Goal: Task Accomplishment & Management: Use online tool/utility

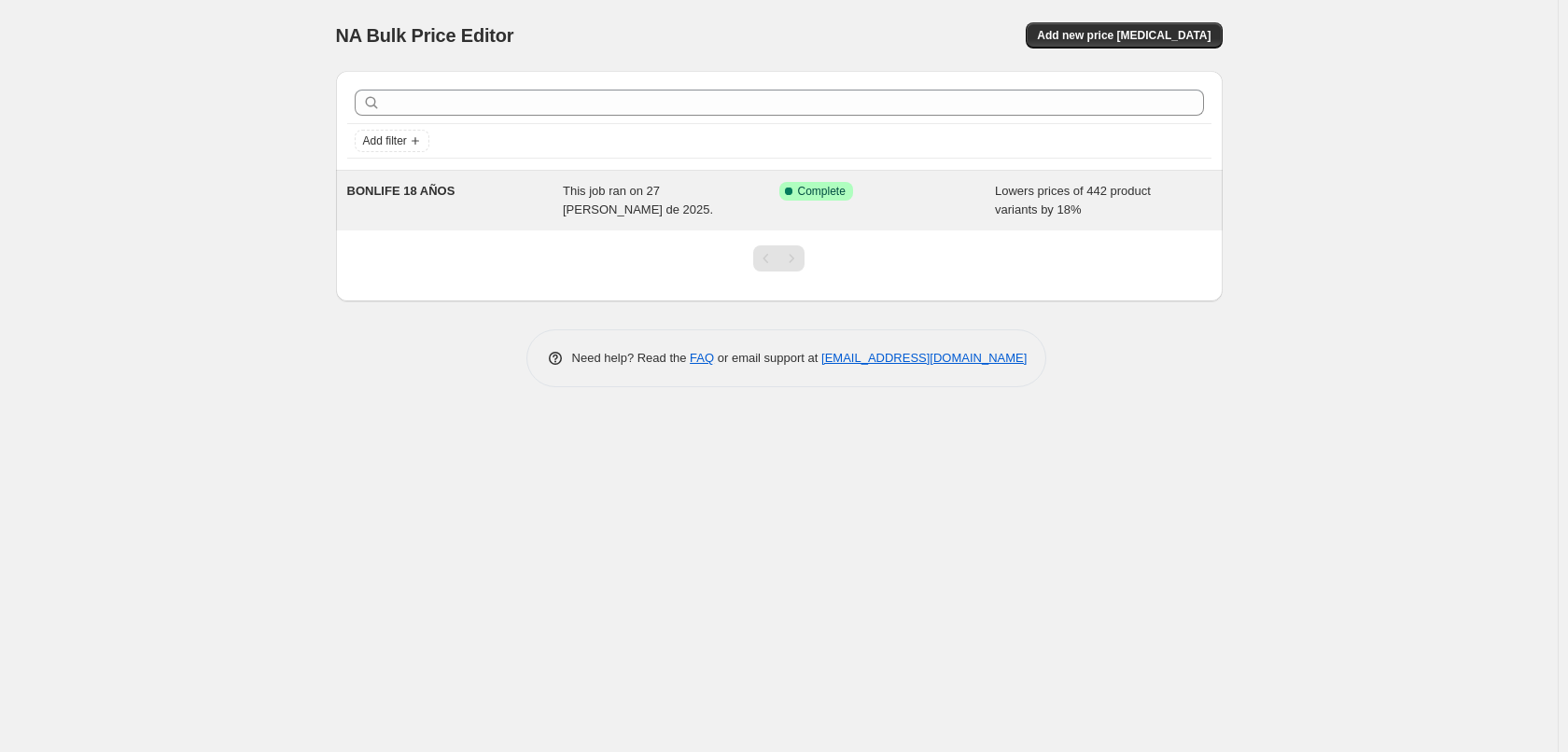
click at [438, 209] on div "BONLIFE 18 AÑOS" at bounding box center [455, 200] width 217 height 37
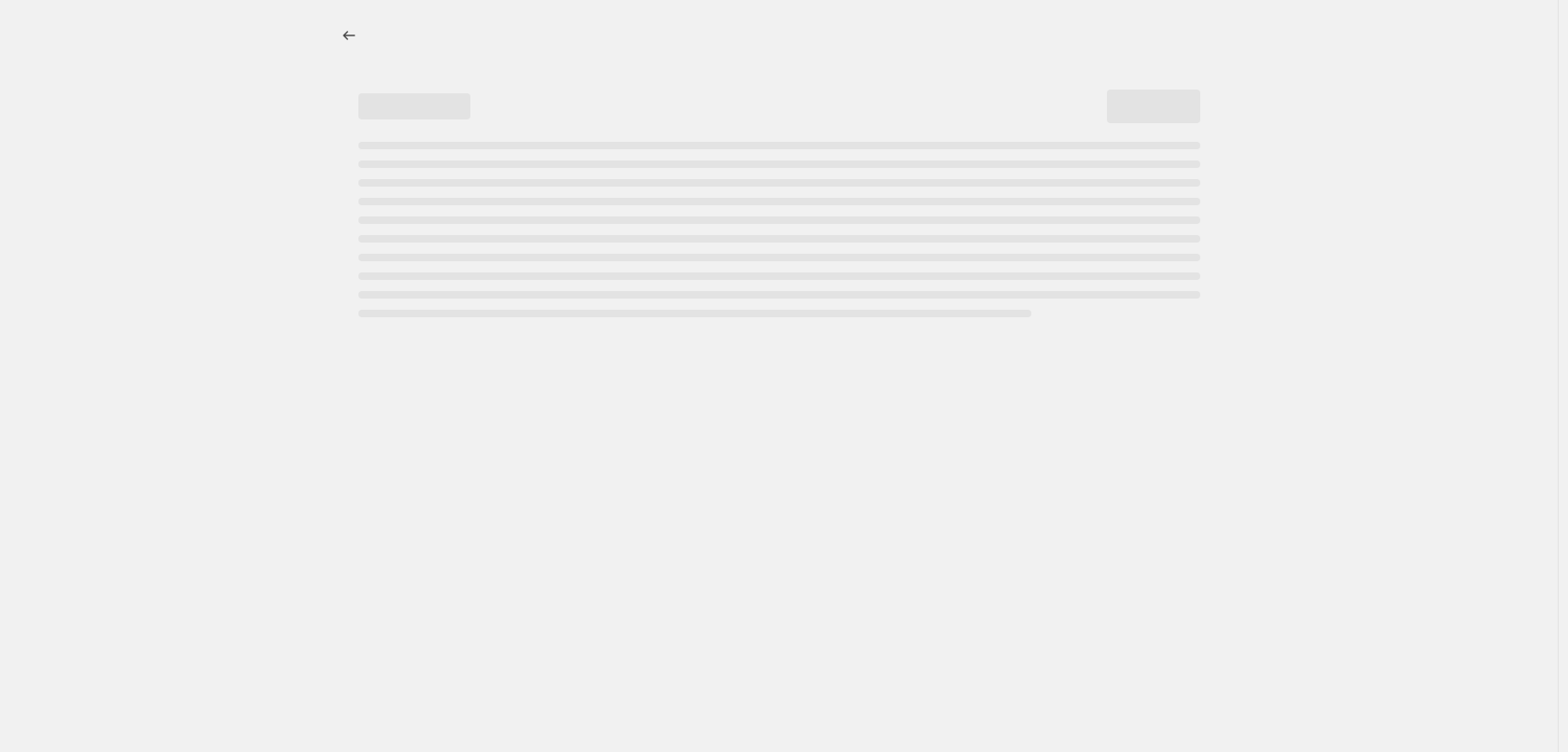
select select "percentage"
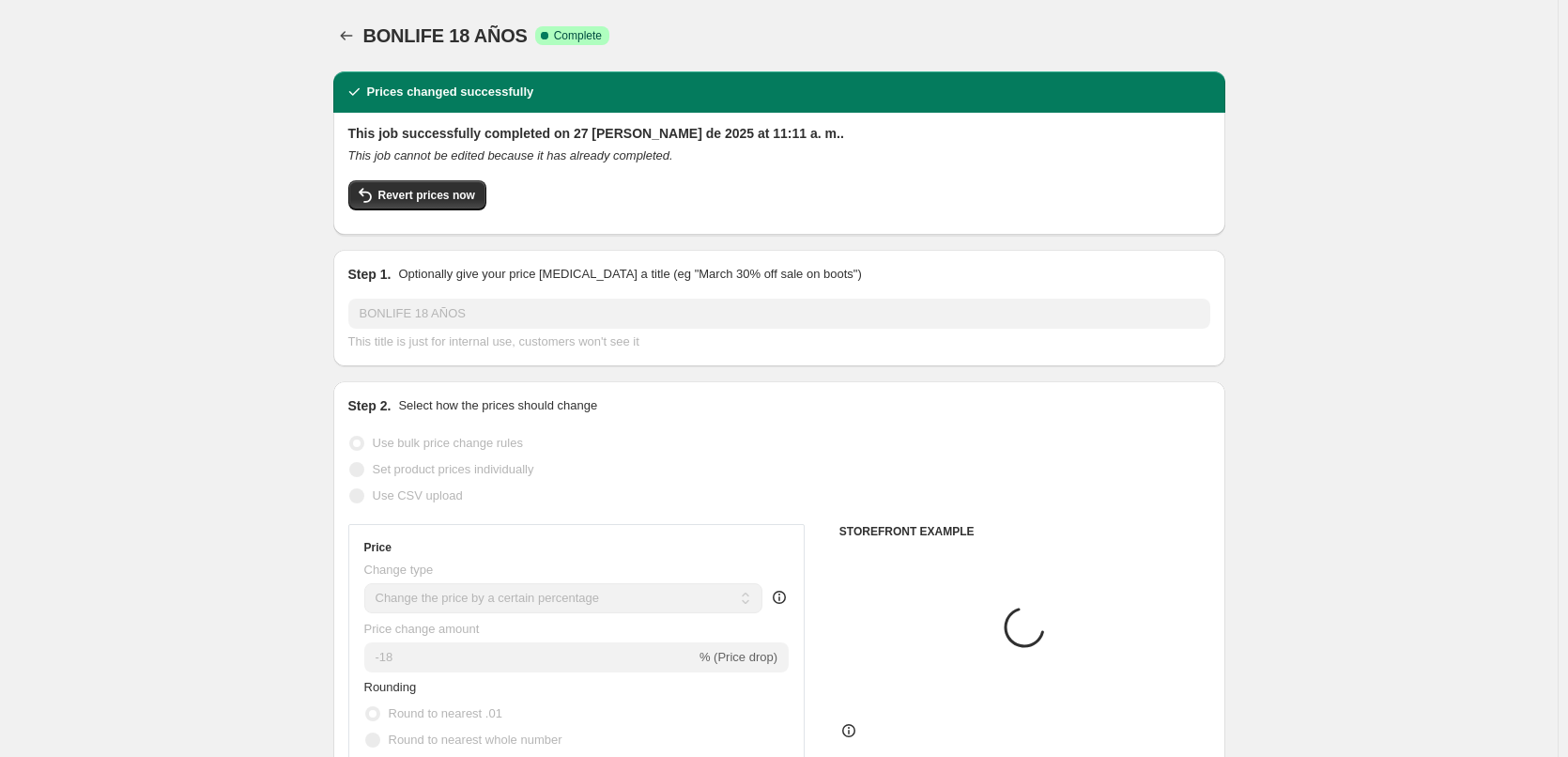
select select "collection"
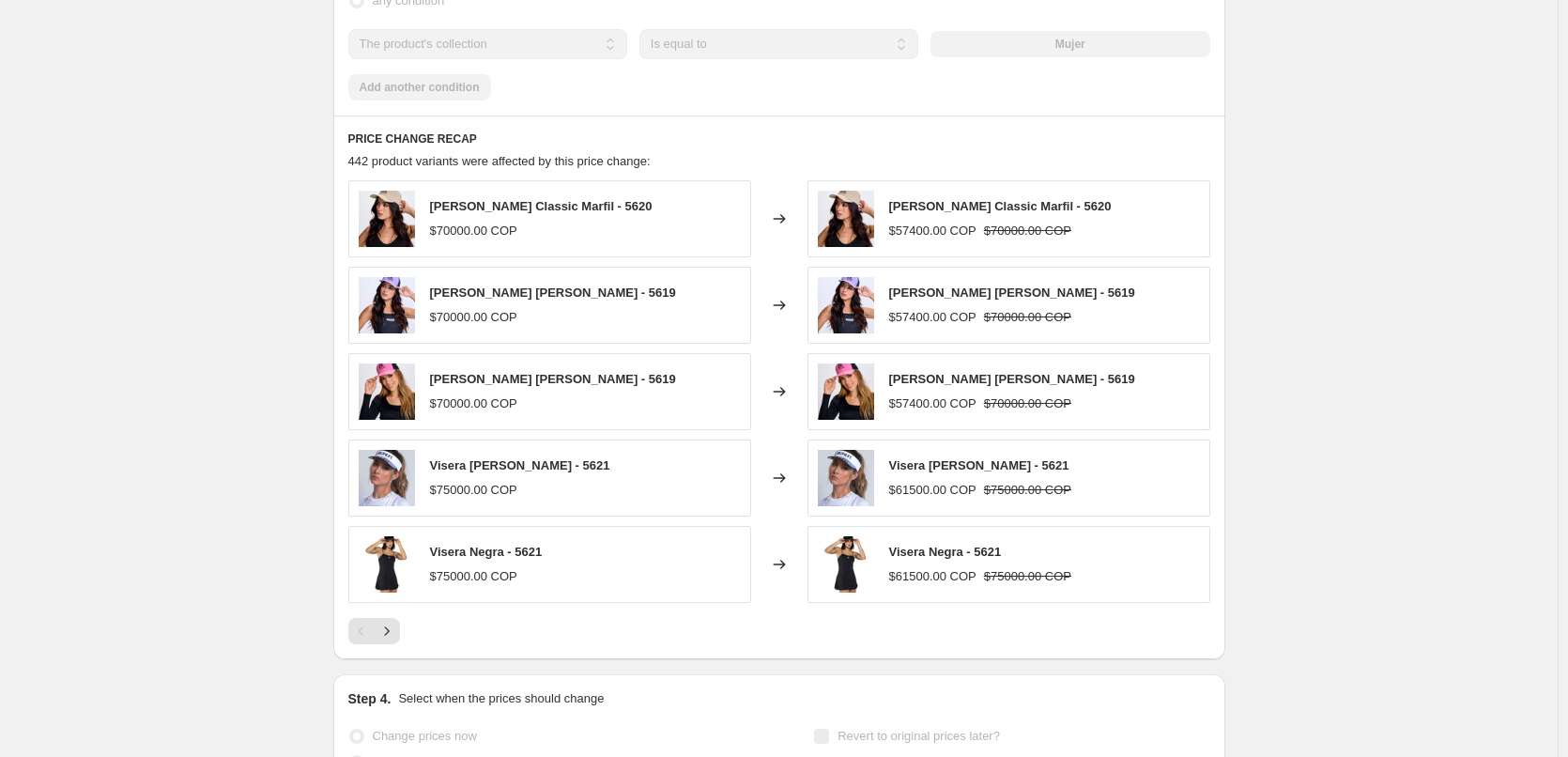
scroll to position [1470, 0]
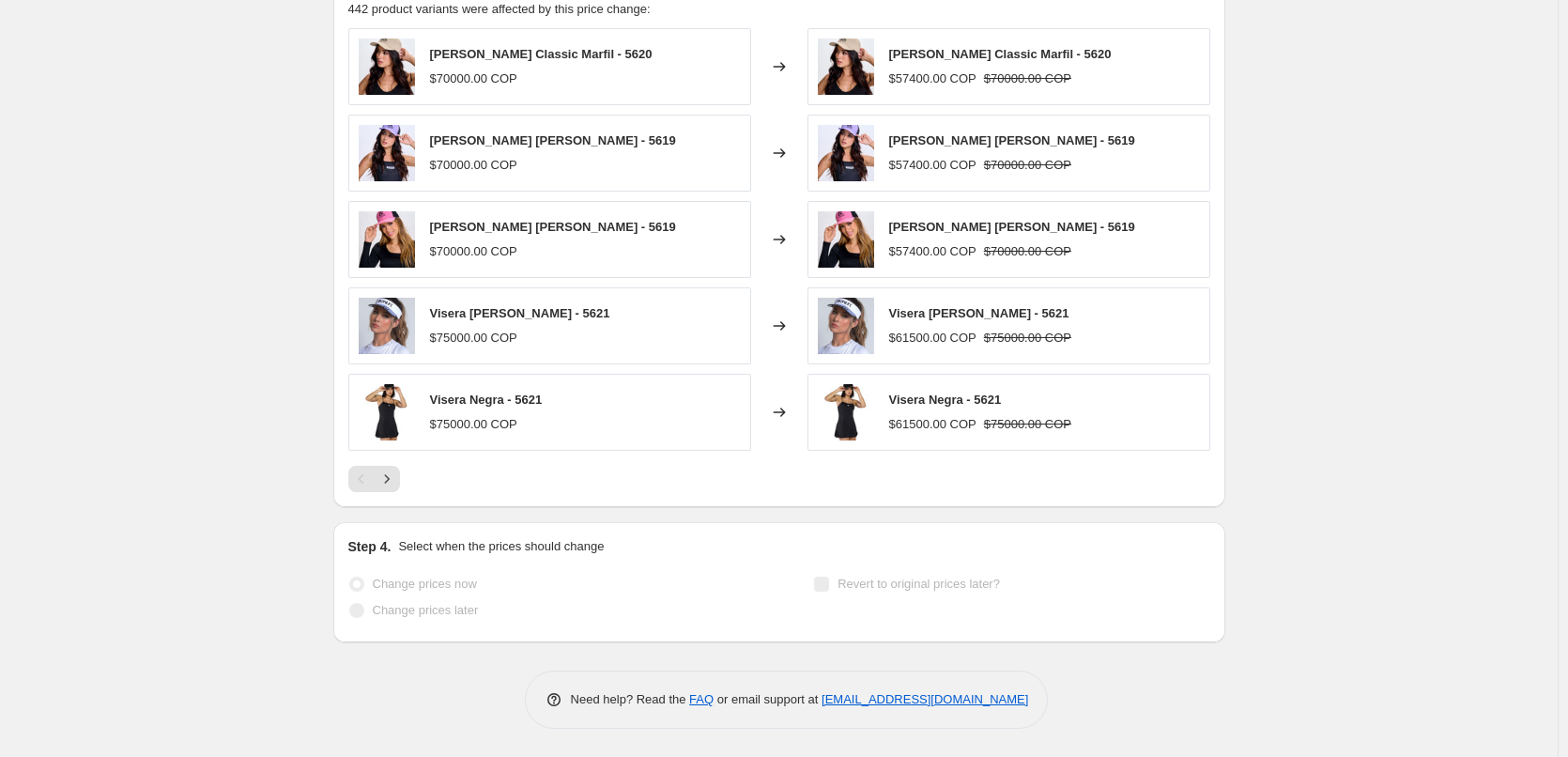
drag, startPoint x: 439, startPoint y: 357, endPoint x: 226, endPoint y: 333, distance: 214.3
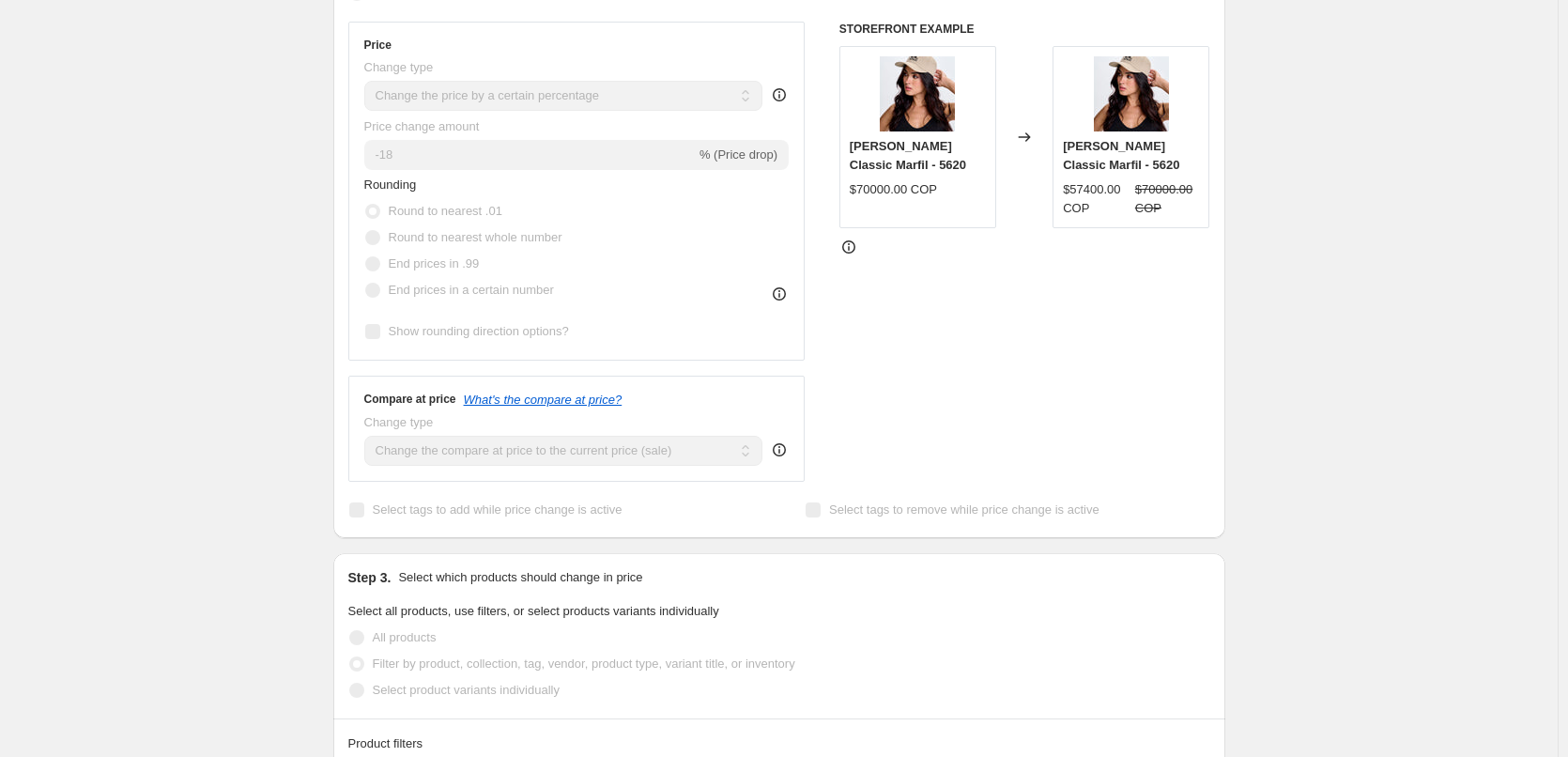
scroll to position [0, 0]
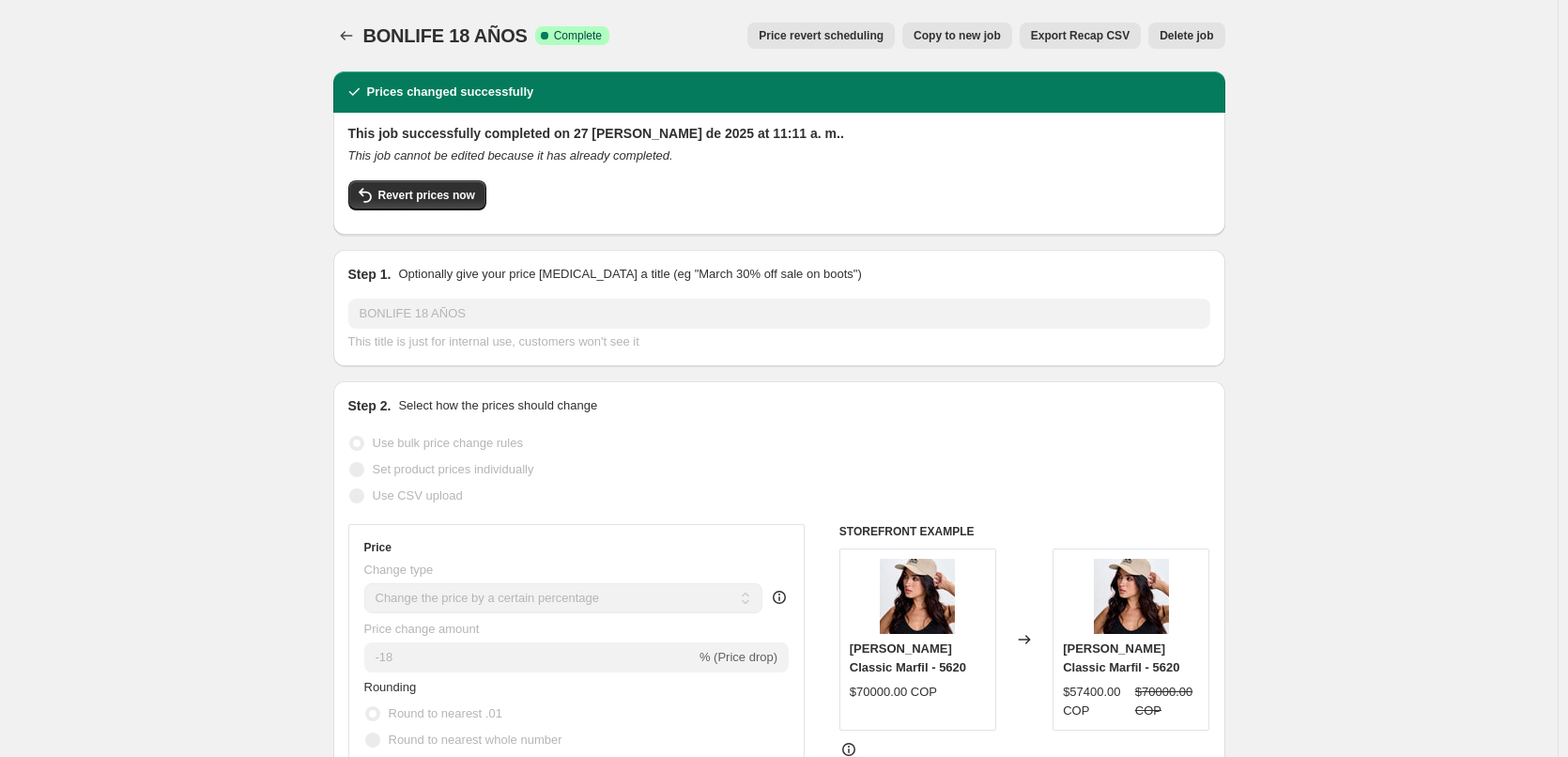
drag, startPoint x: 225, startPoint y: 358, endPoint x: 455, endPoint y: 284, distance: 241.6
